Goal: Transaction & Acquisition: Purchase product/service

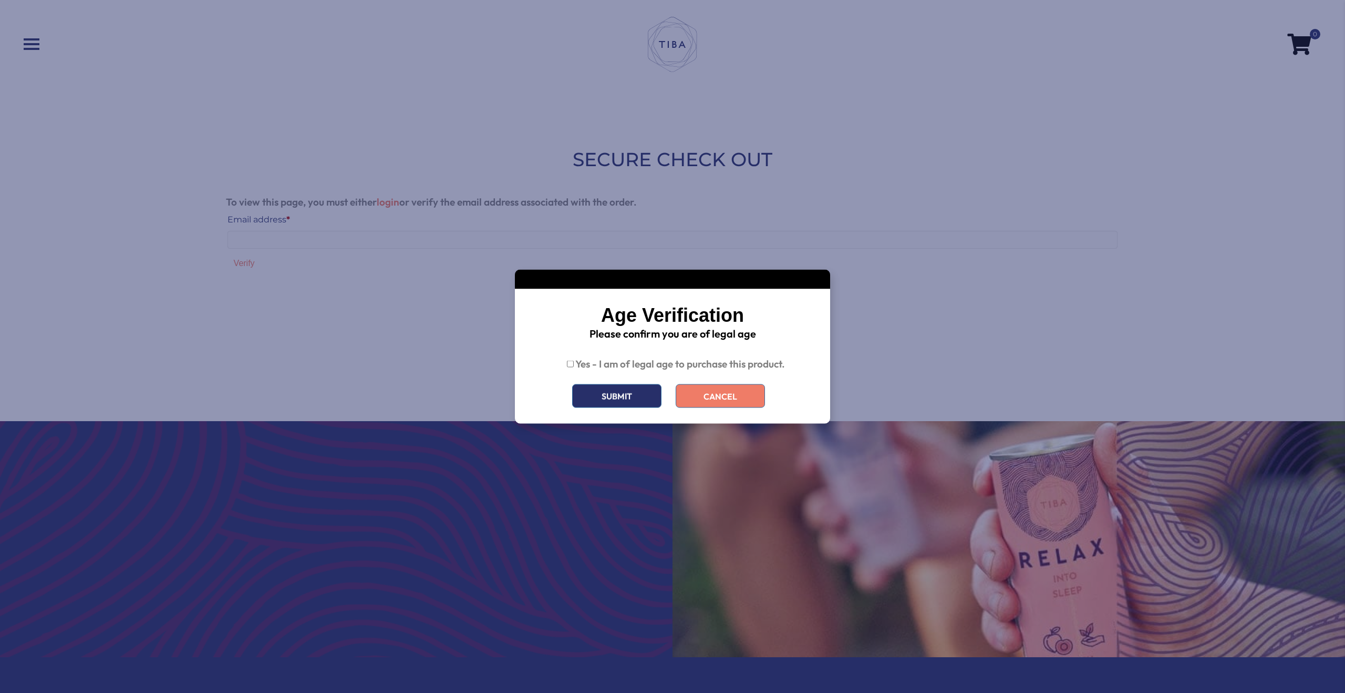
click at [625, 402] on button "Submit" at bounding box center [616, 396] width 89 height 24
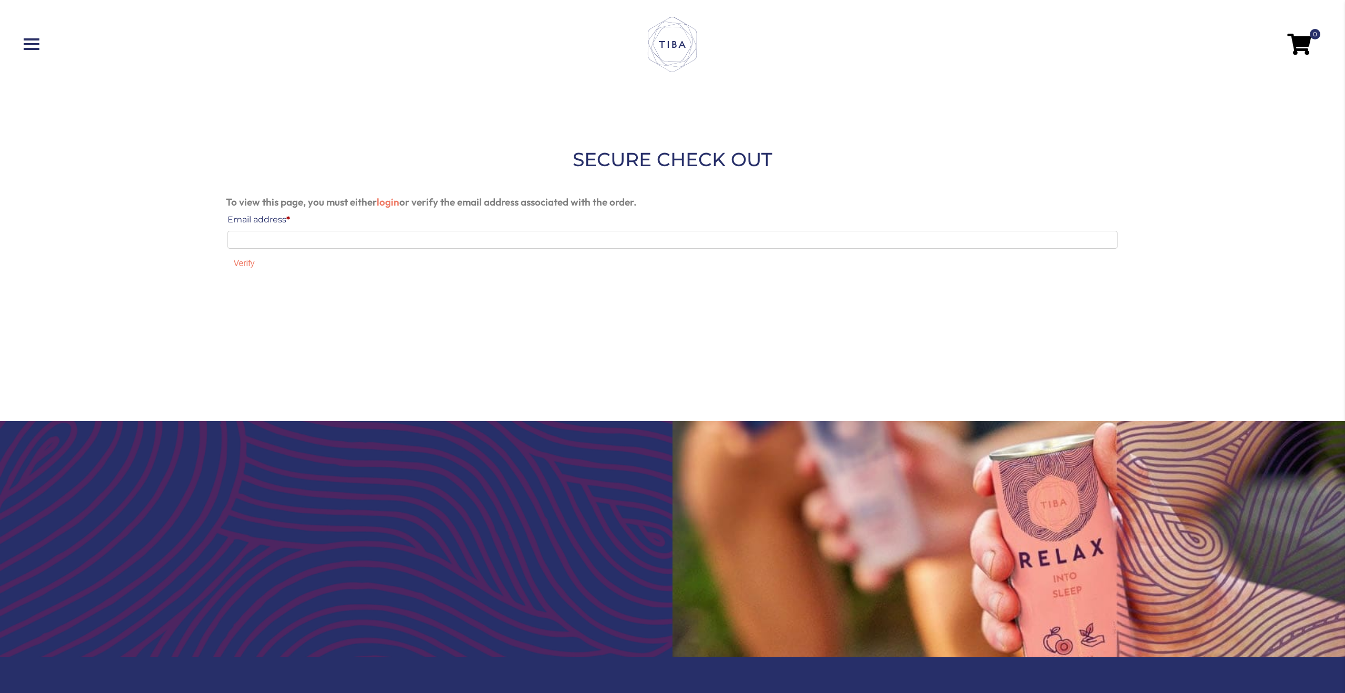
click at [352, 236] on input "Email address *" at bounding box center [673, 240] width 891 height 18
type input "**********"
click at [252, 260] on button "Verify" at bounding box center [245, 263] width 34 height 16
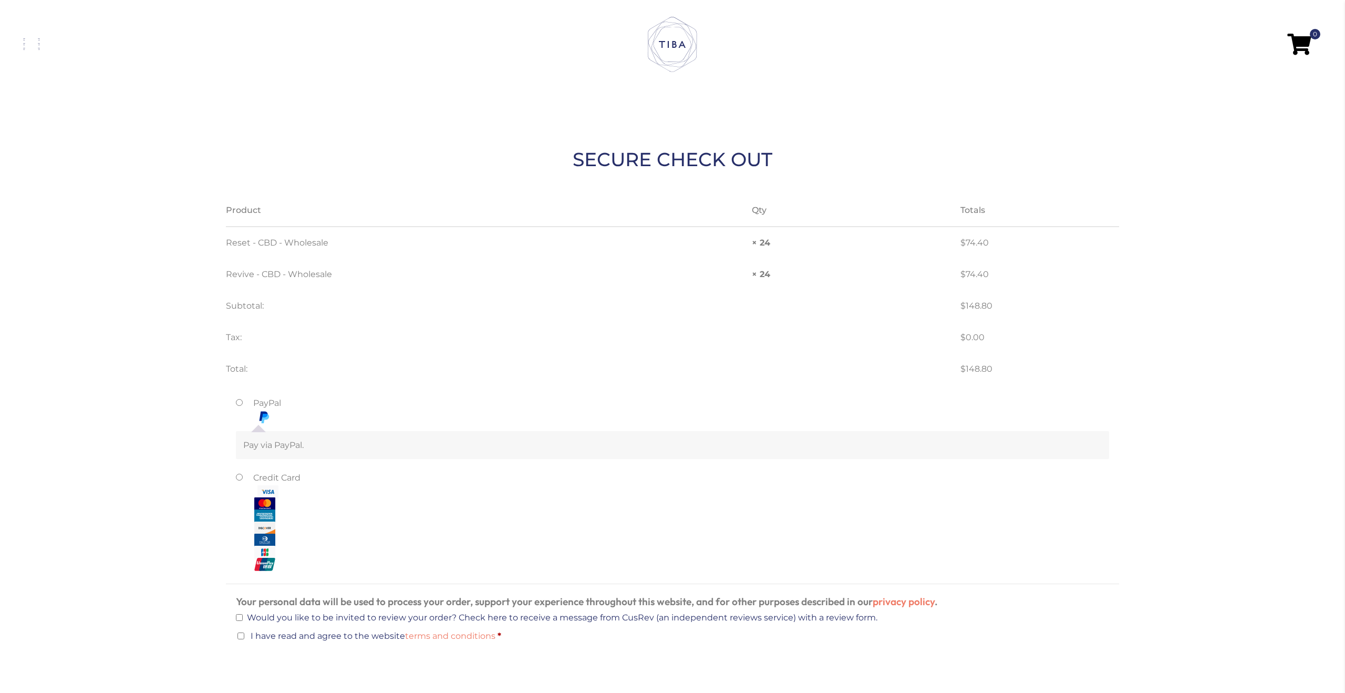
click at [29, 44] on span at bounding box center [32, 44] width 16 height 2
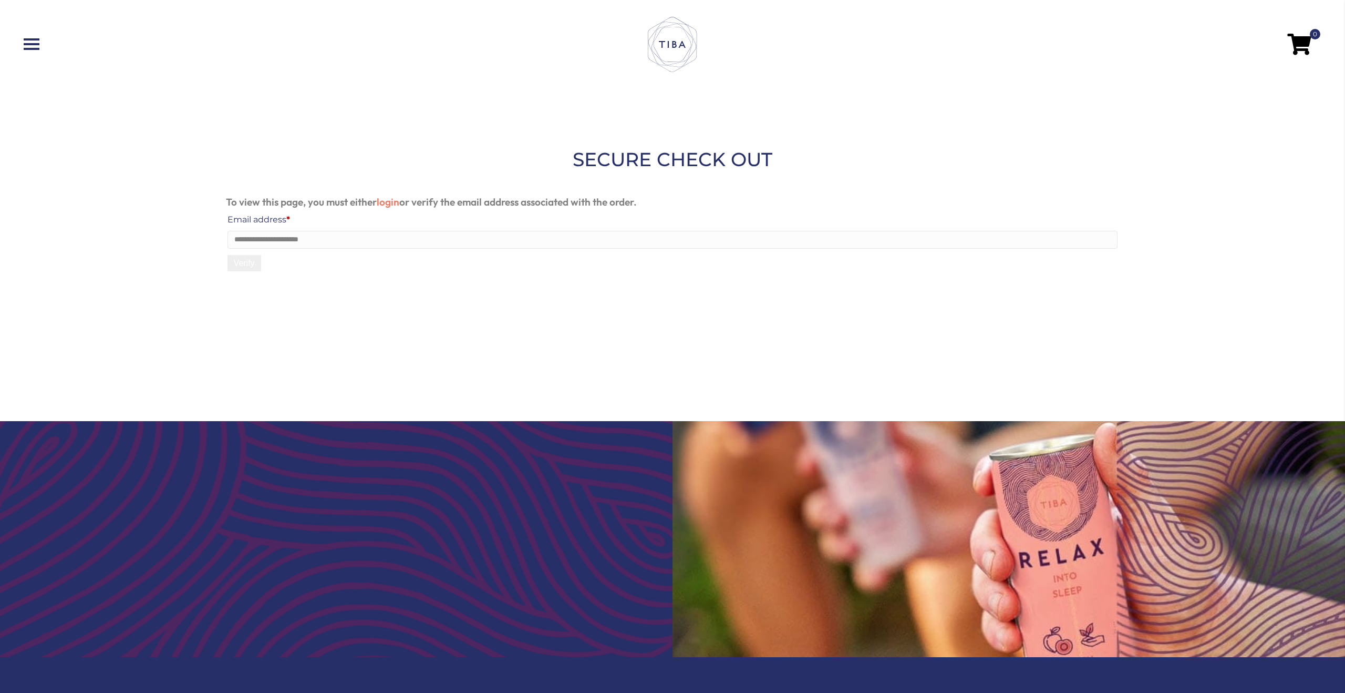
click at [243, 262] on button "Verify" at bounding box center [245, 263] width 34 height 16
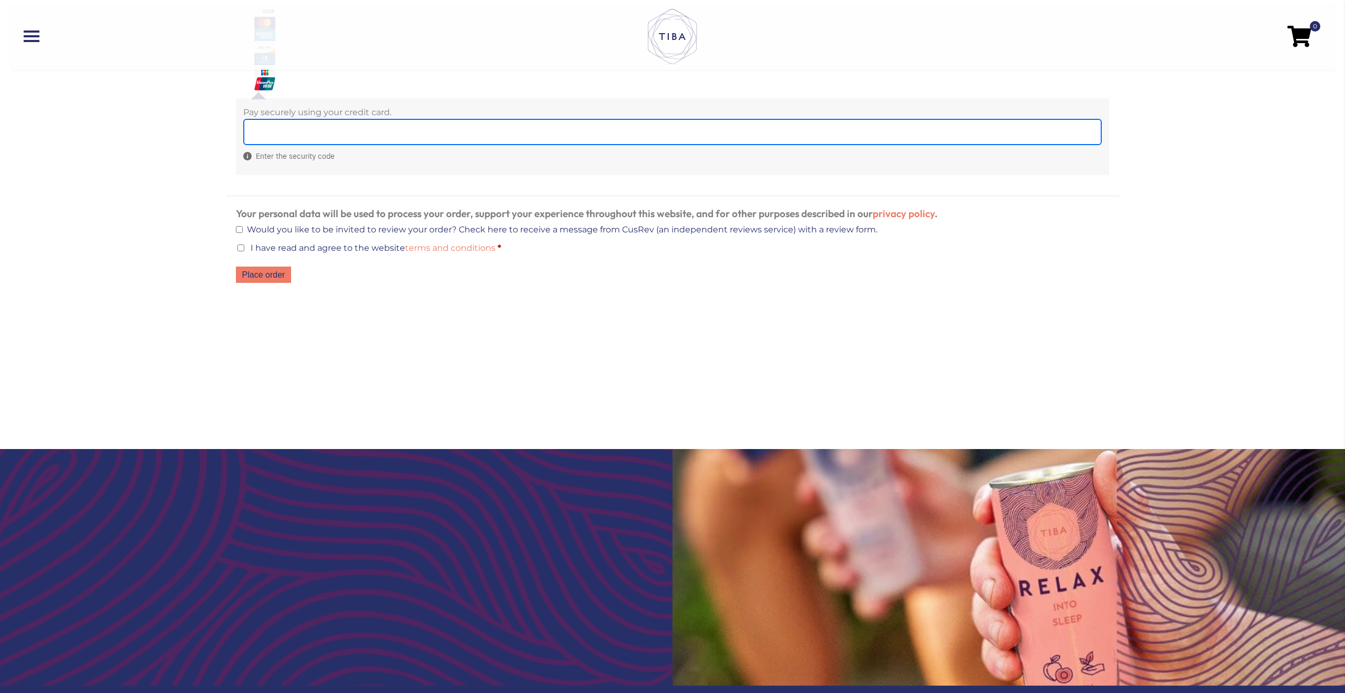
scroll to position [445, 0]
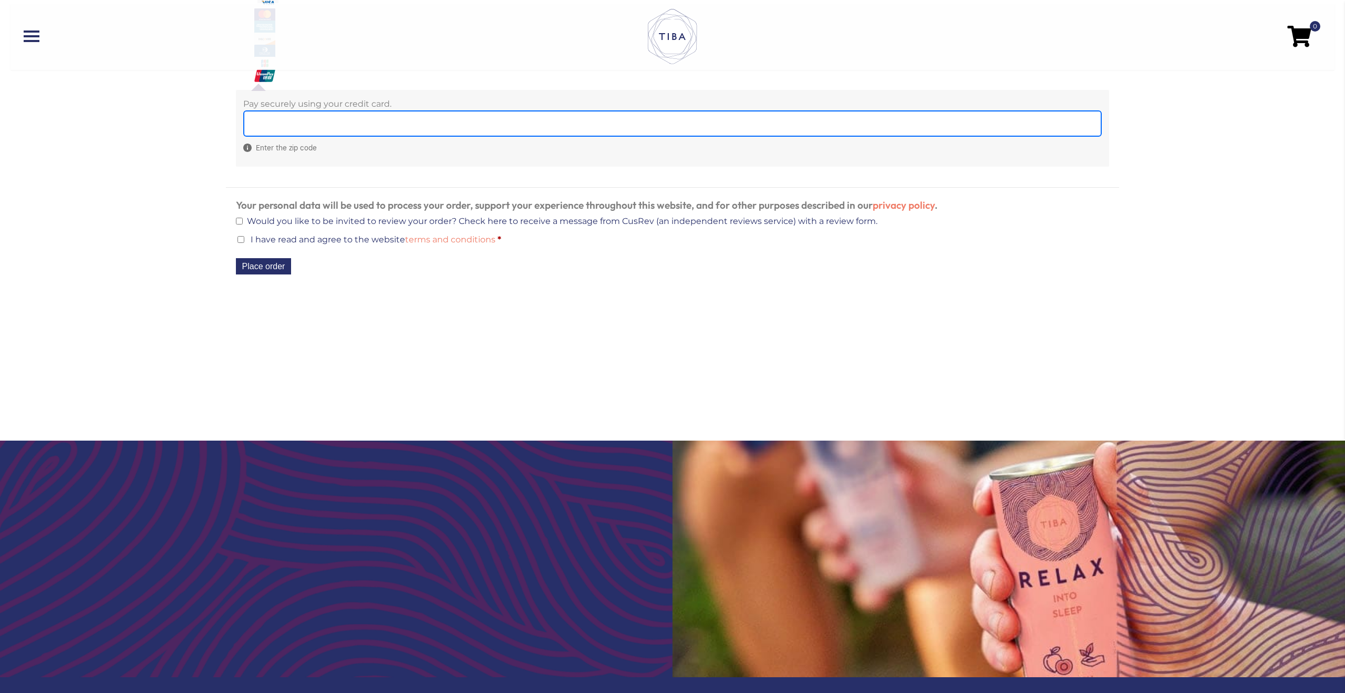
click at [284, 267] on button "Place order" at bounding box center [264, 266] width 56 height 16
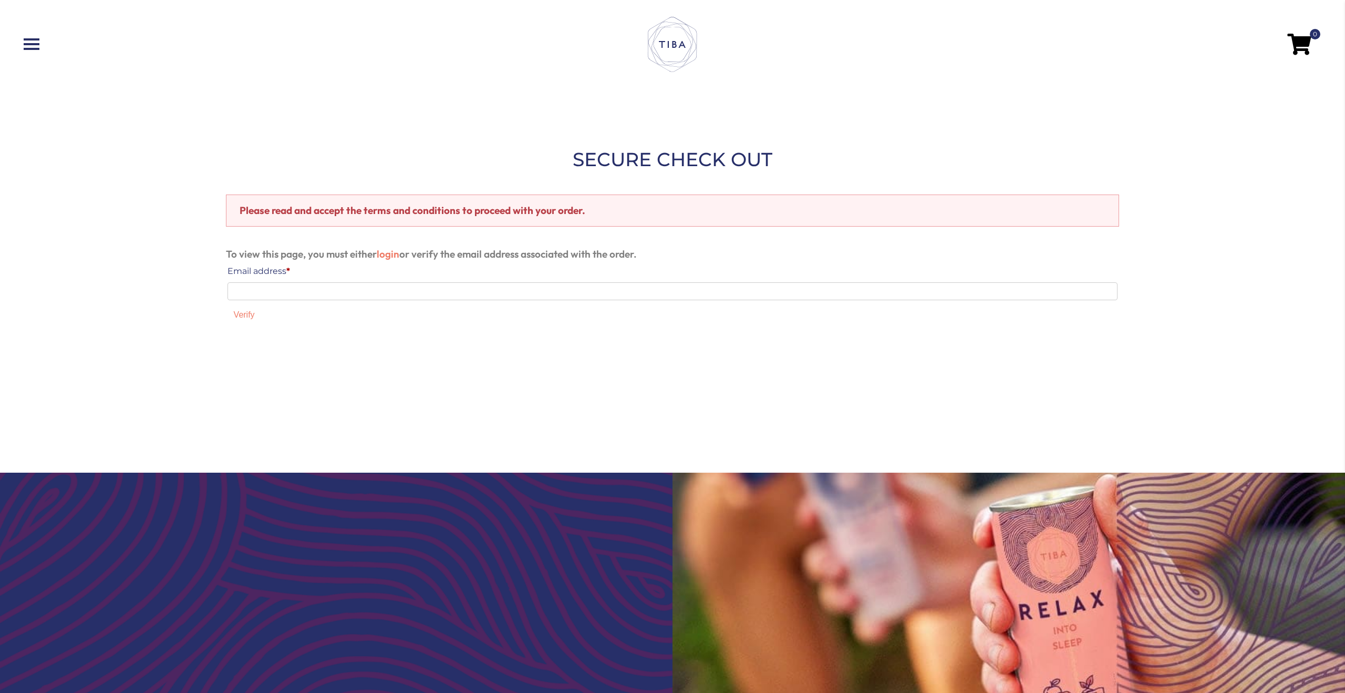
click at [270, 292] on input "Email address *" at bounding box center [673, 291] width 891 height 18
type input "**********"
click at [240, 314] on button "Verify" at bounding box center [245, 314] width 34 height 16
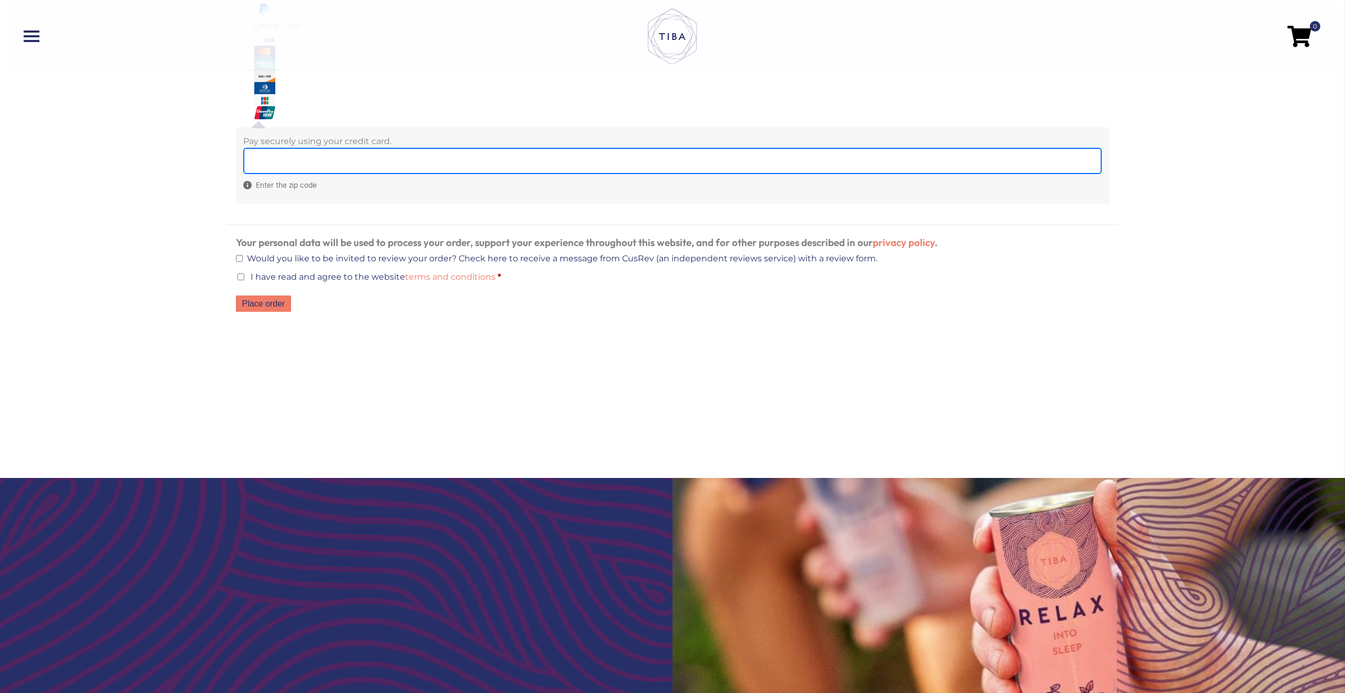
scroll to position [409, 0]
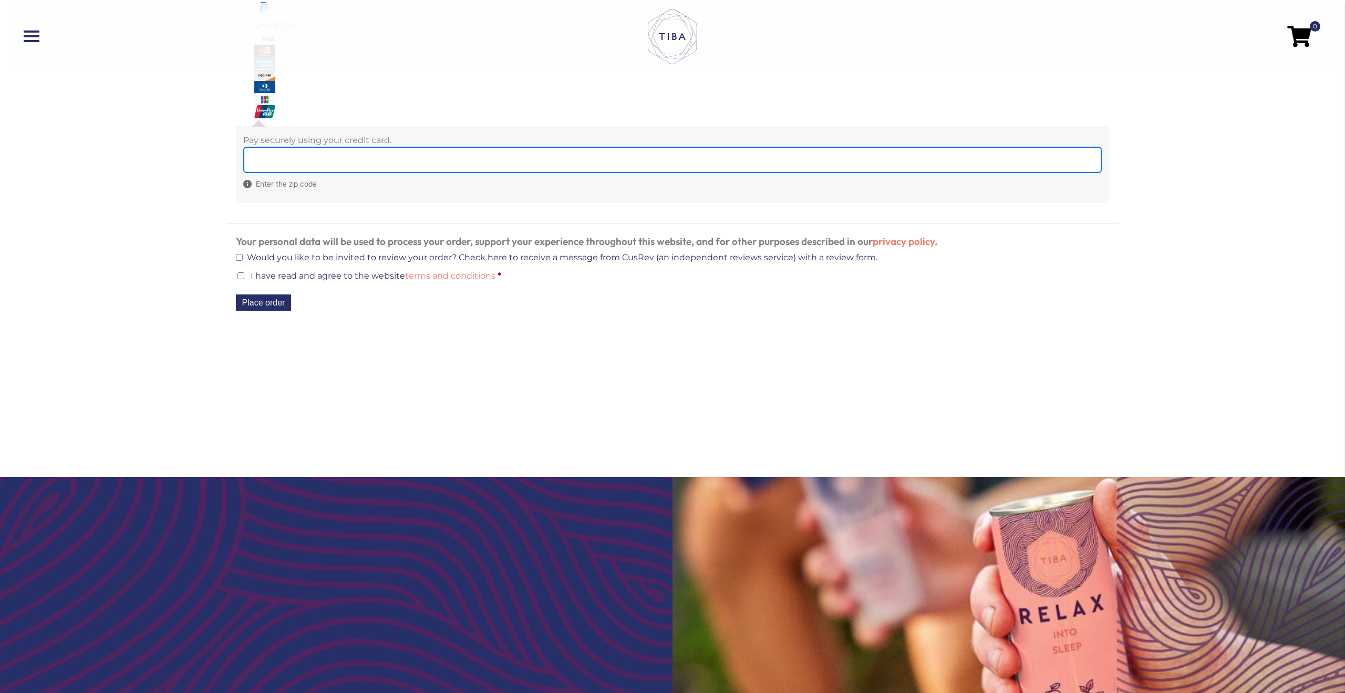
click at [261, 300] on button "Place order" at bounding box center [264, 302] width 56 height 16
